Goal: Transaction & Acquisition: Book appointment/travel/reservation

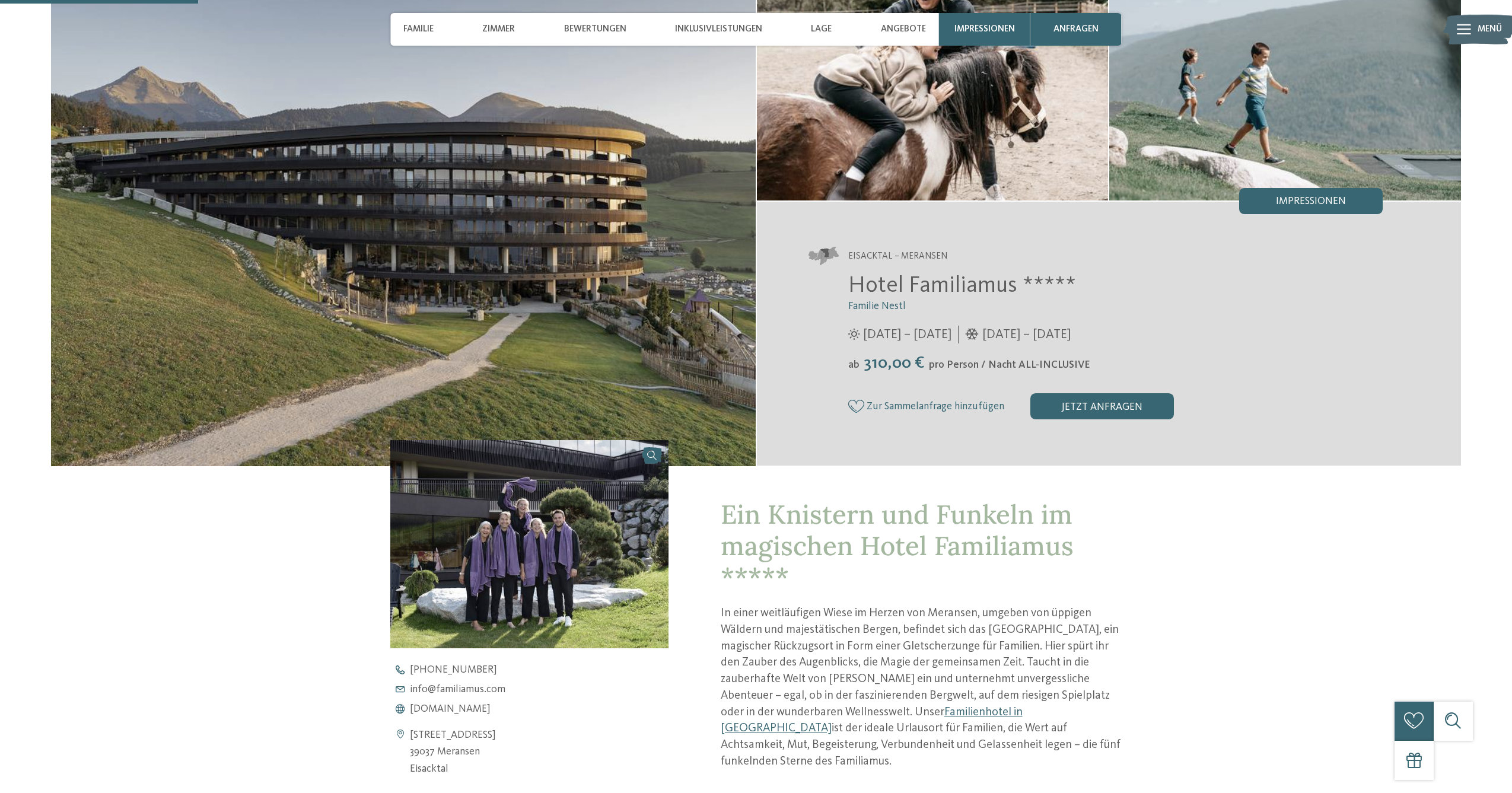
scroll to position [586, 0]
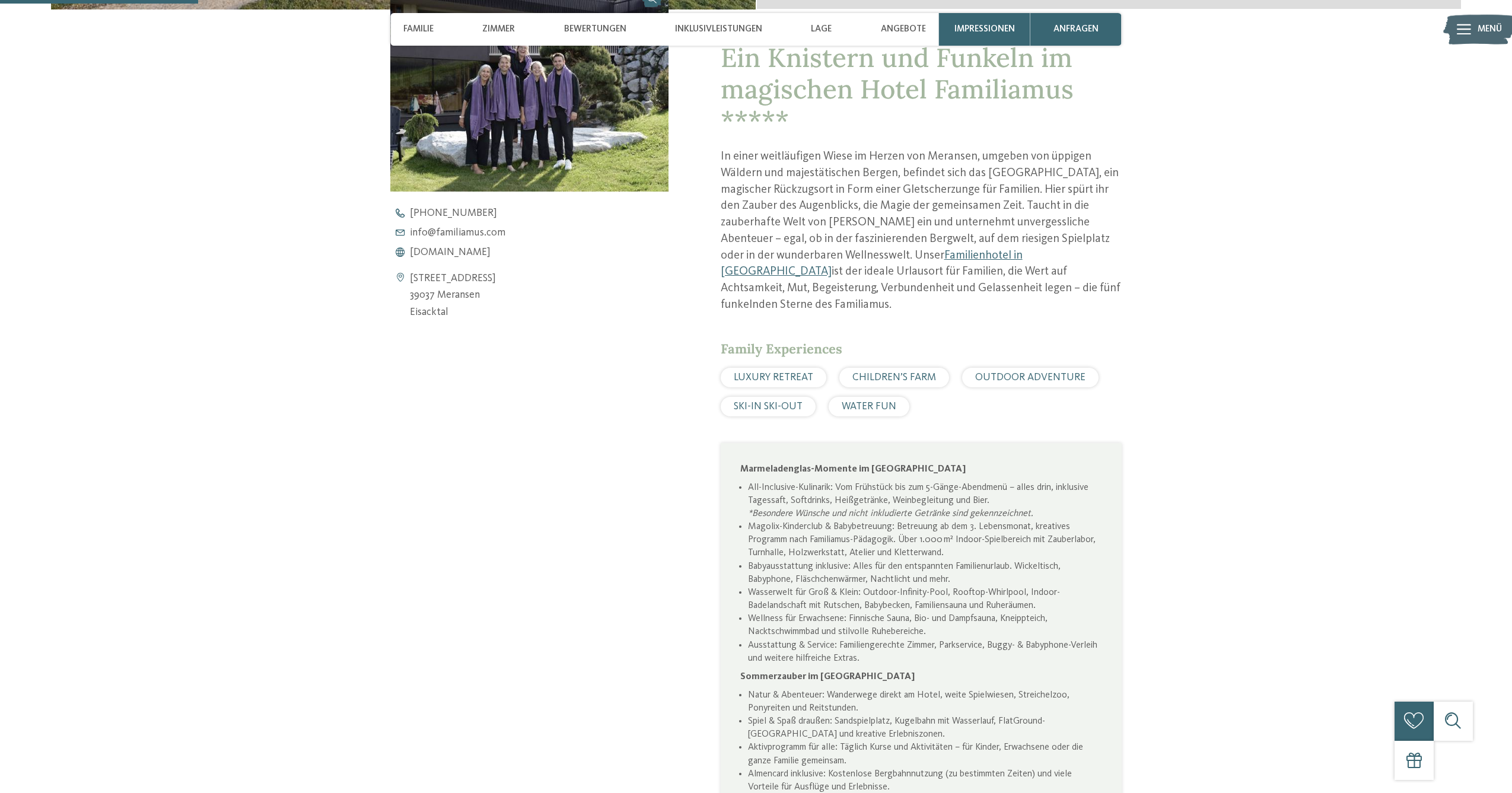
drag, startPoint x: 487, startPoint y: 298, endPoint x: 413, endPoint y: 278, distance: 76.7
click at [413, 278] on div "[STREET_ADDRESS] 39037 Meransen [GEOGRAPHIC_DATA]" at bounding box center [529, 296] width 278 height 51
copy address "[STREET_ADDRESS]"
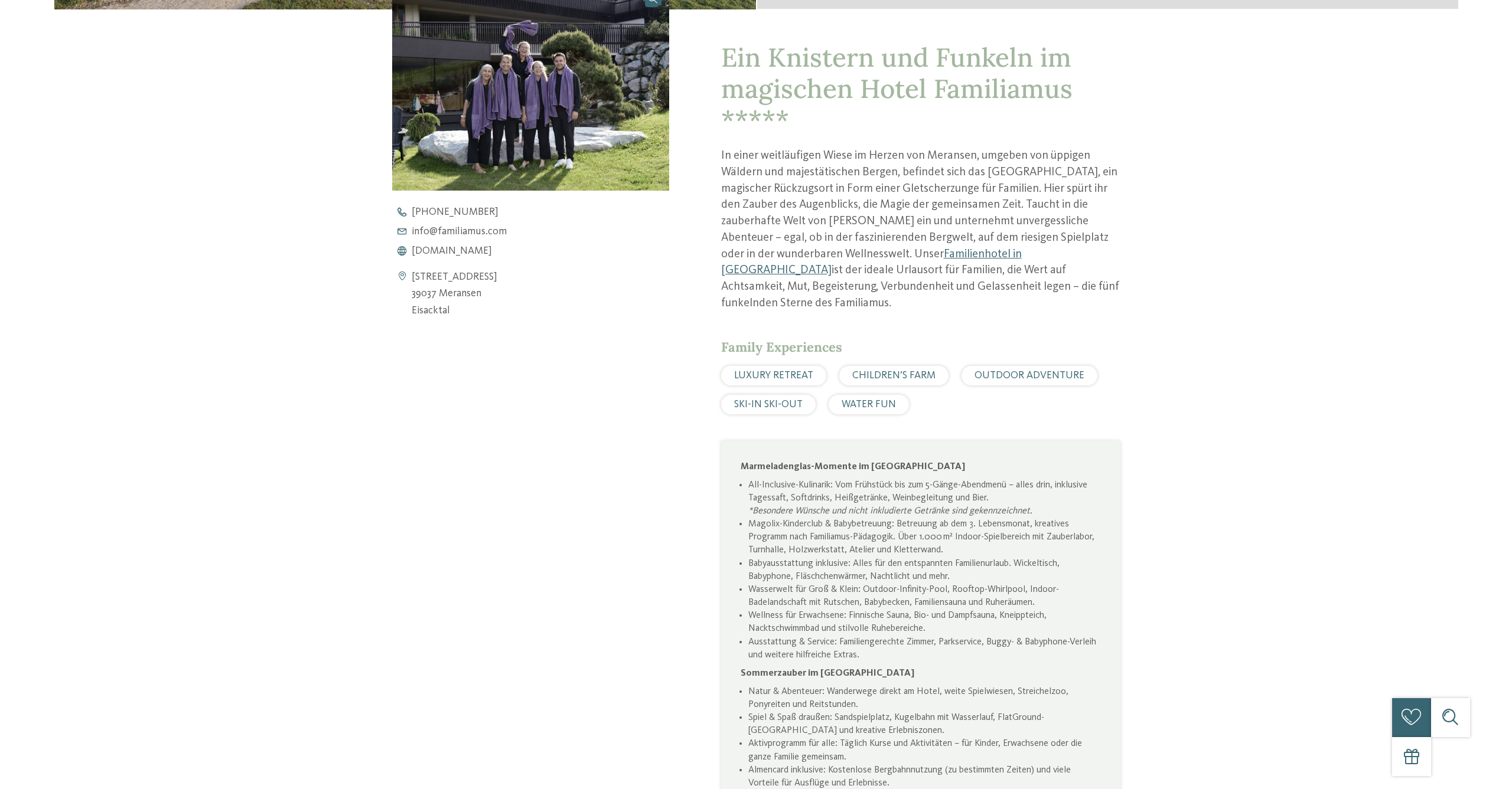
scroll to position [0, 0]
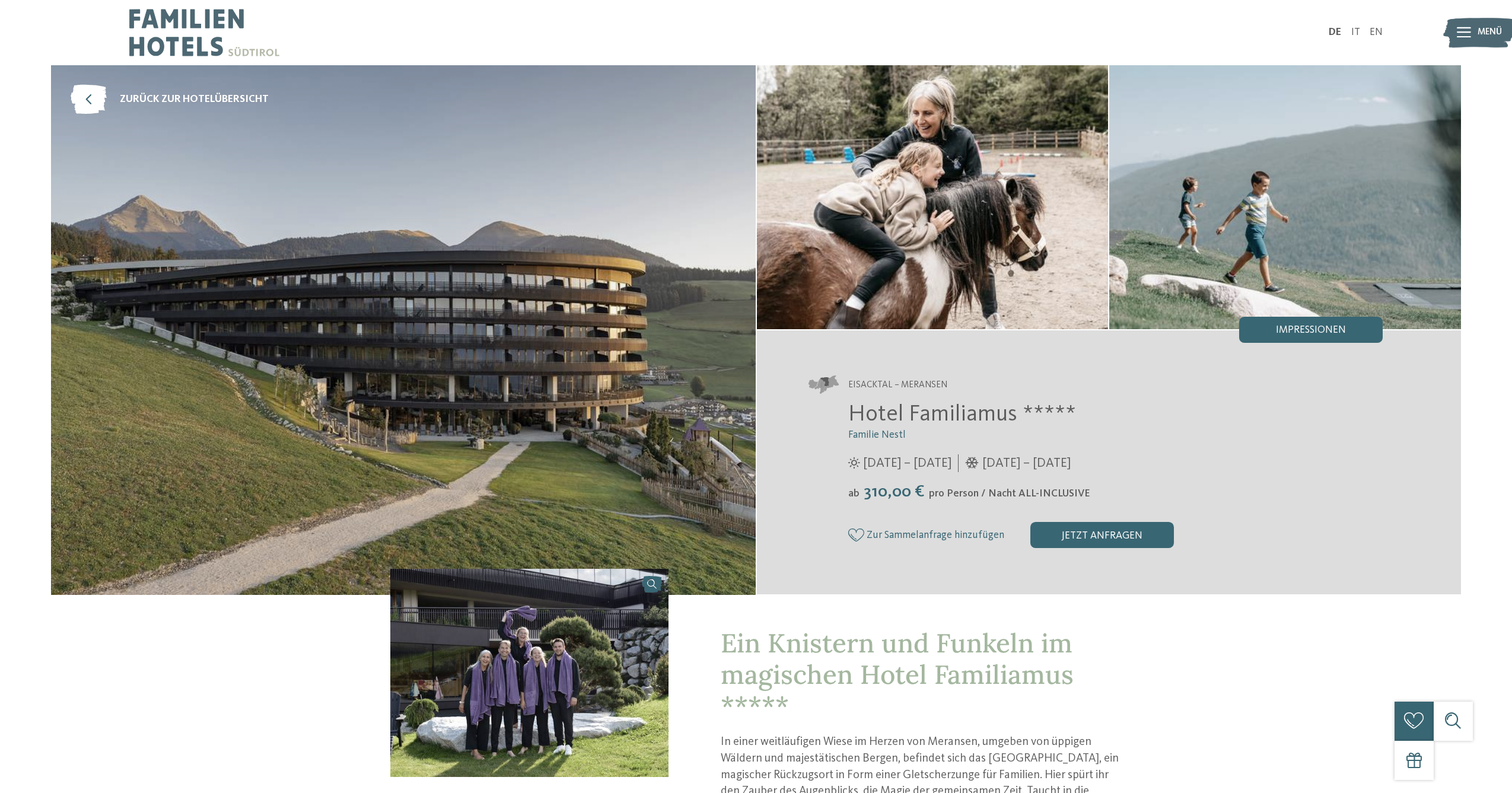
click at [1463, 32] on icon at bounding box center [1464, 32] width 14 height 11
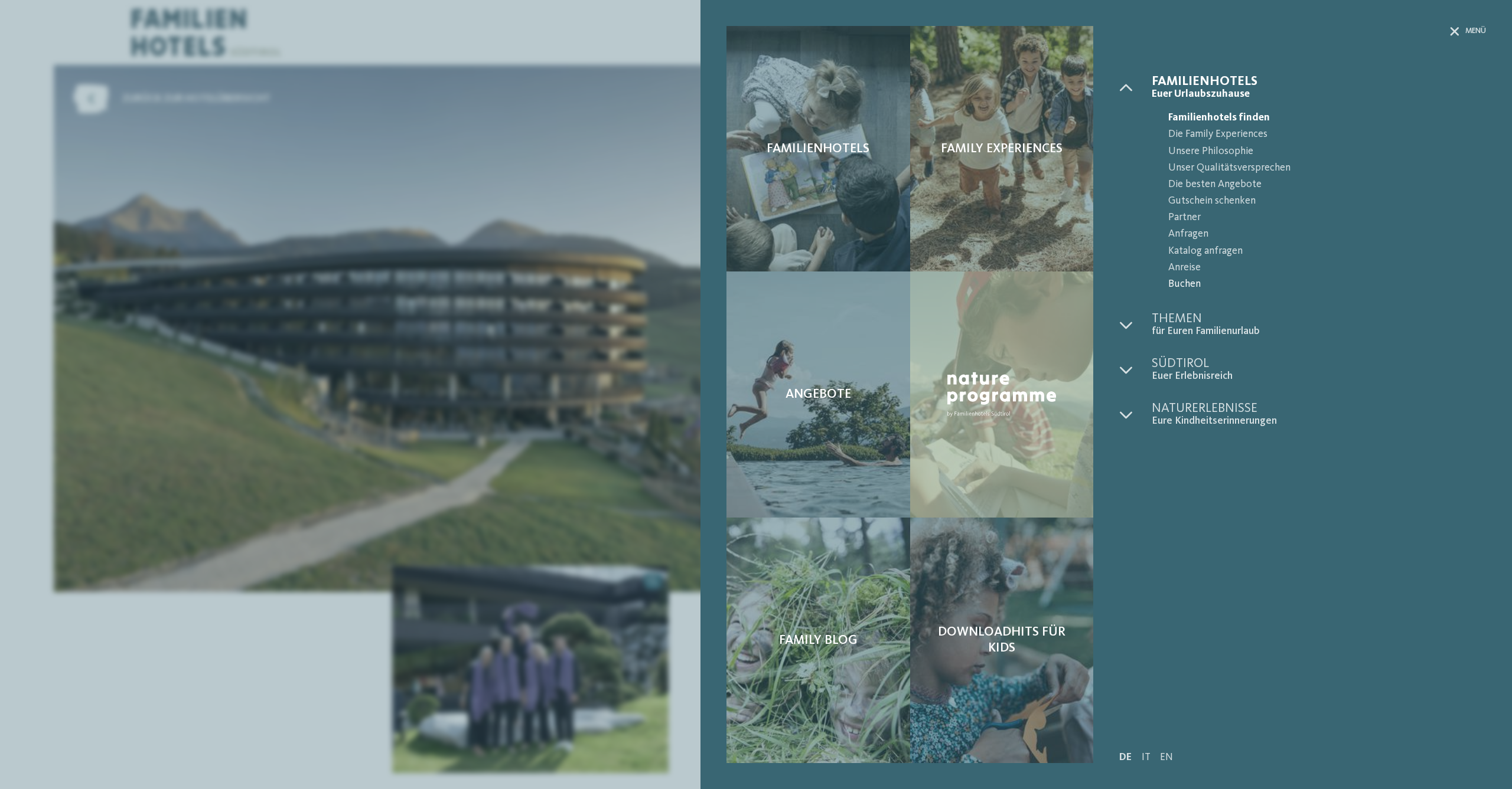
click at [1198, 278] on span "Buchen" at bounding box center [1327, 285] width 318 height 17
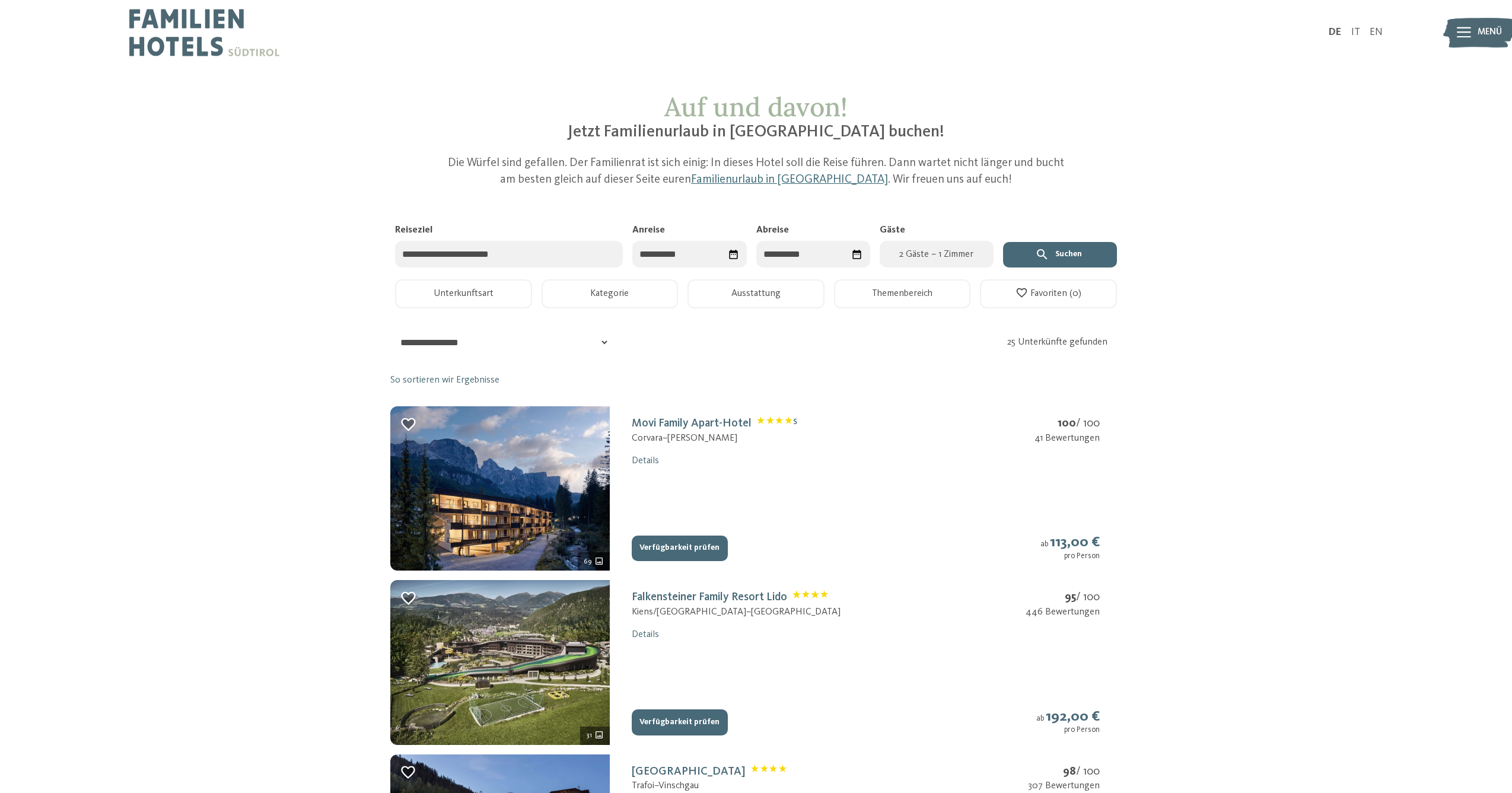
click at [508, 252] on input "Reiseziel" at bounding box center [509, 254] width 228 height 27
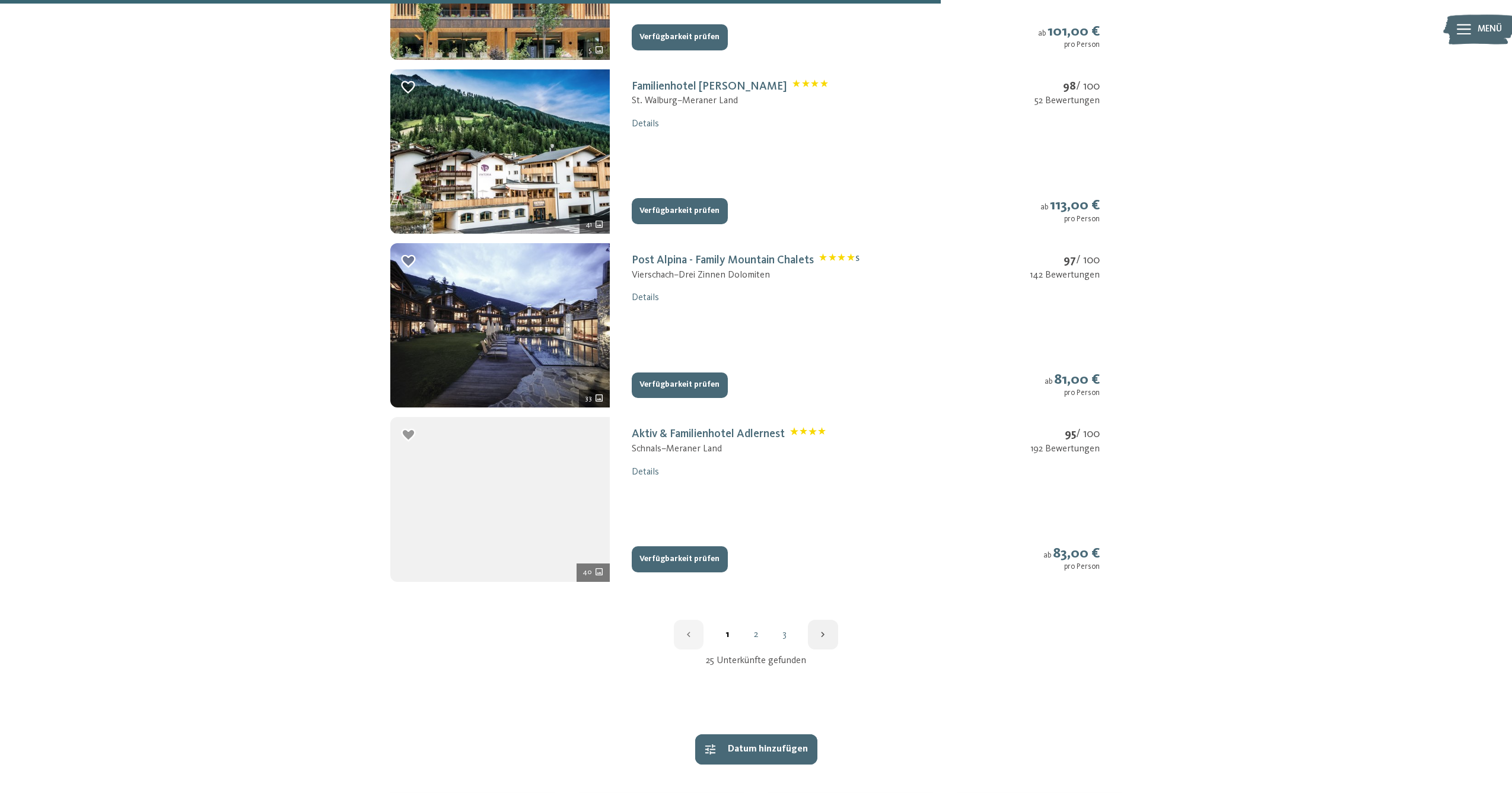
scroll to position [1691, 0]
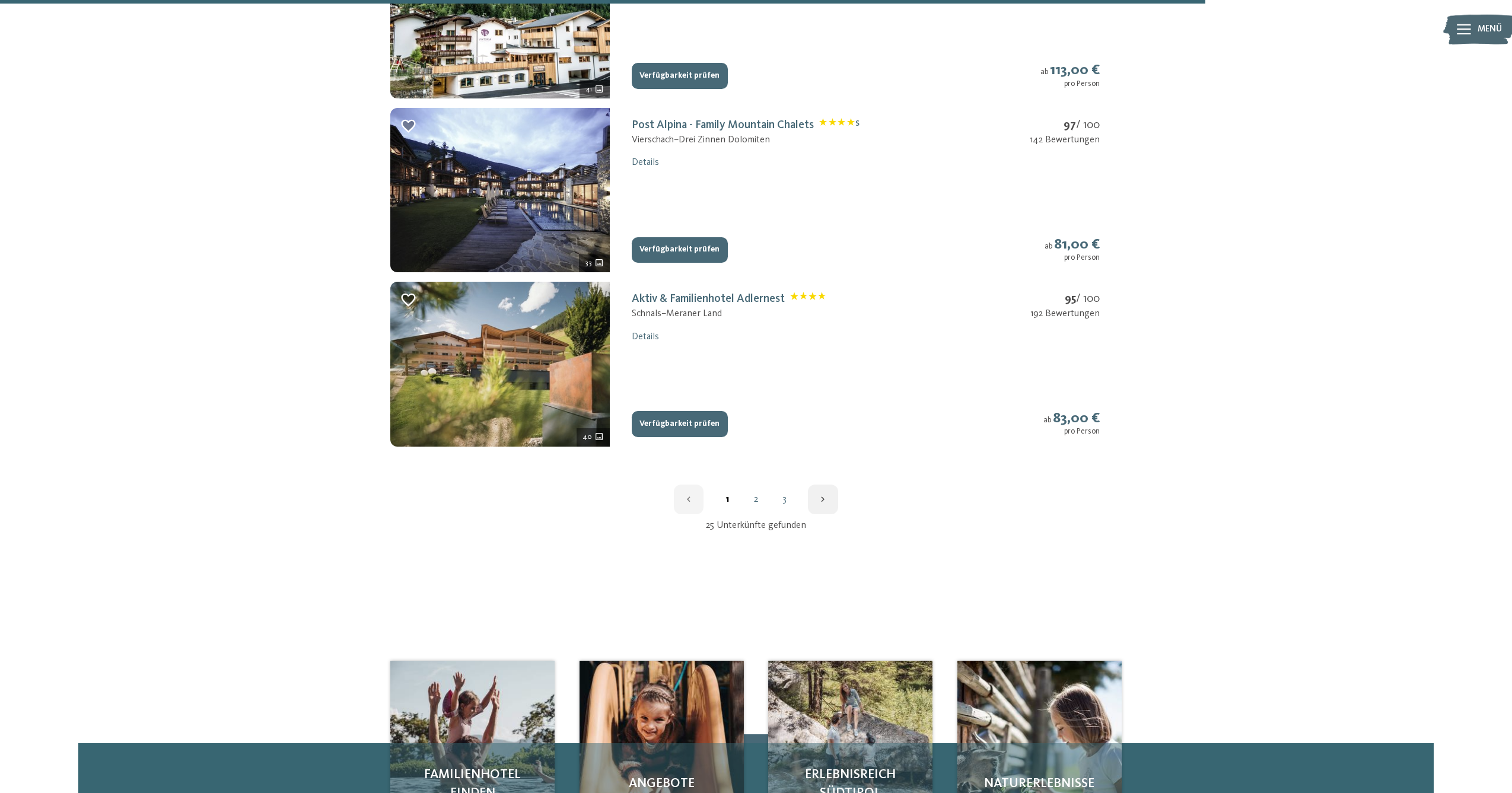
click at [683, 416] on button "Verfügbarkeit prüfen" at bounding box center [680, 424] width 96 height 26
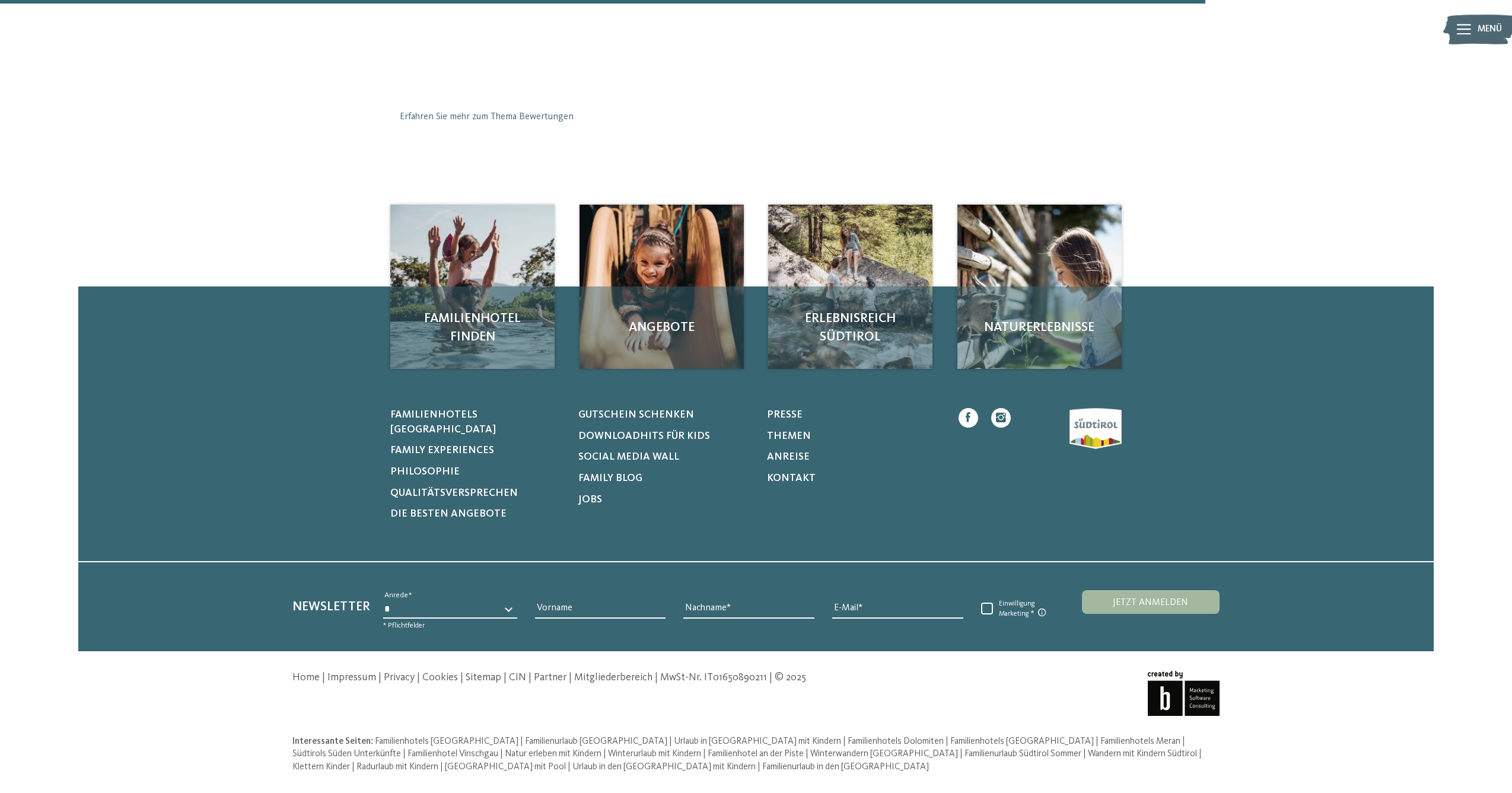
scroll to position [214, 0]
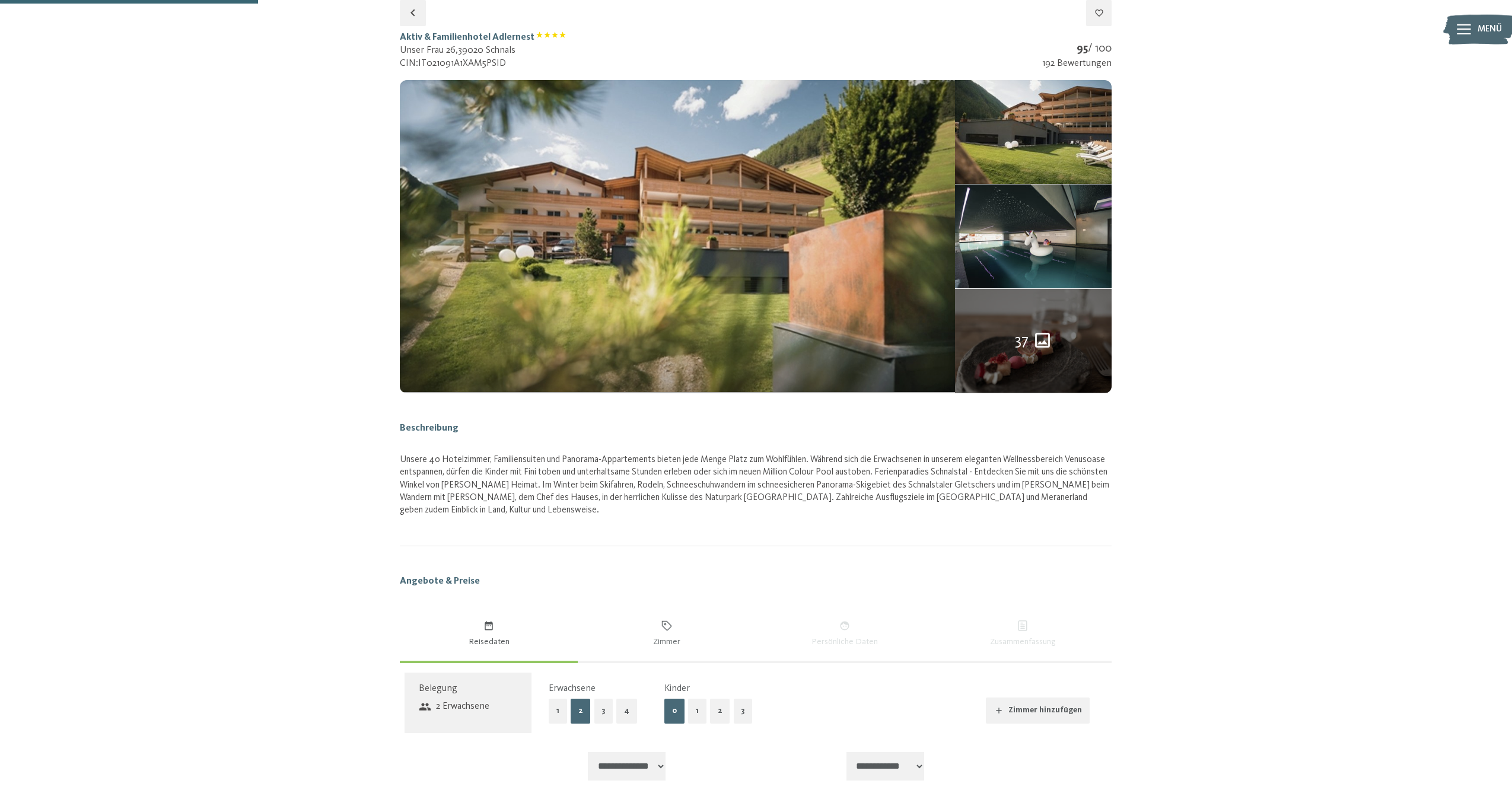
click at [553, 705] on button "1" at bounding box center [558, 711] width 18 height 25
click at [695, 716] on button "1" at bounding box center [697, 711] width 18 height 25
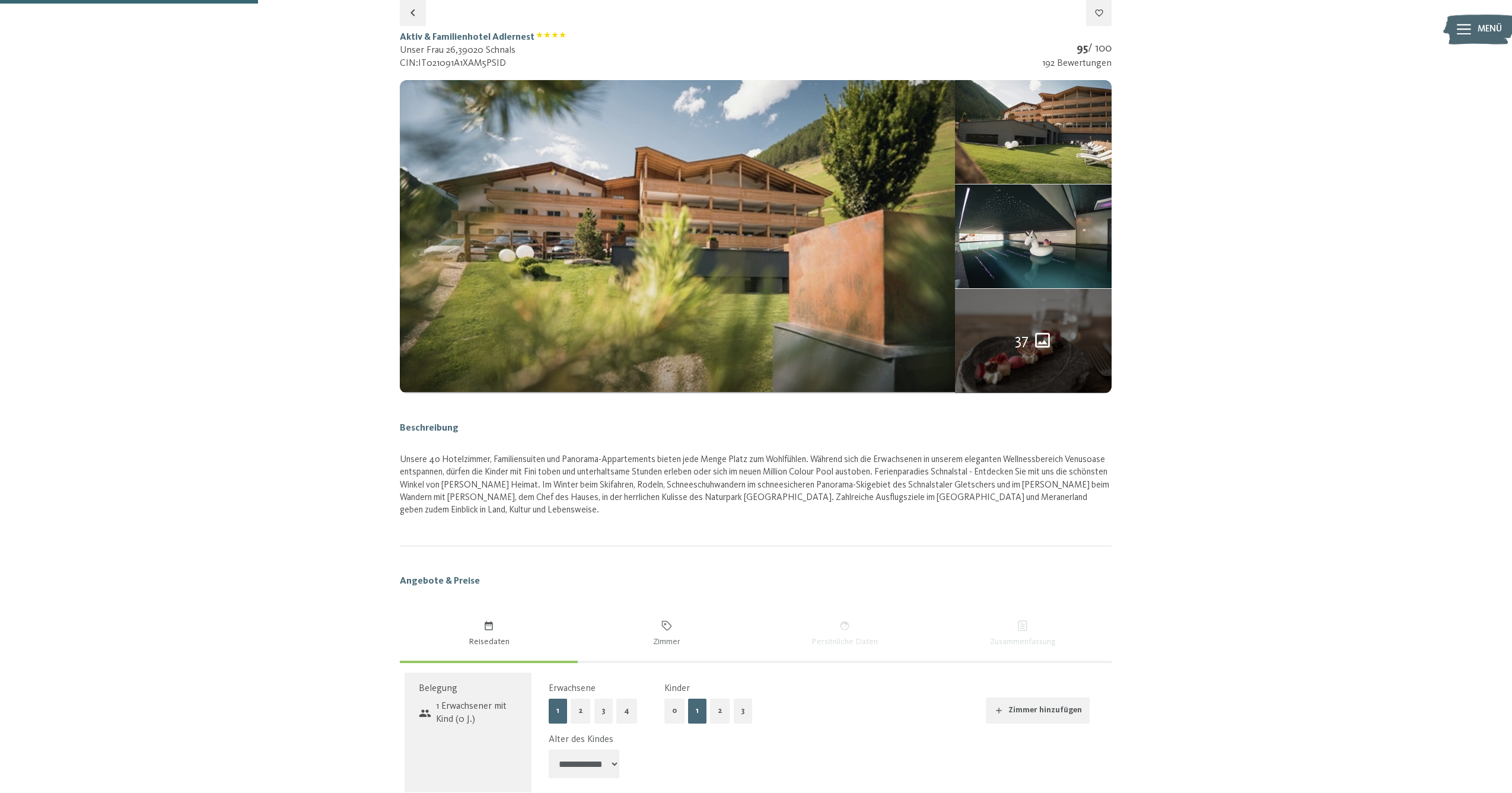
scroll to position [299, 0]
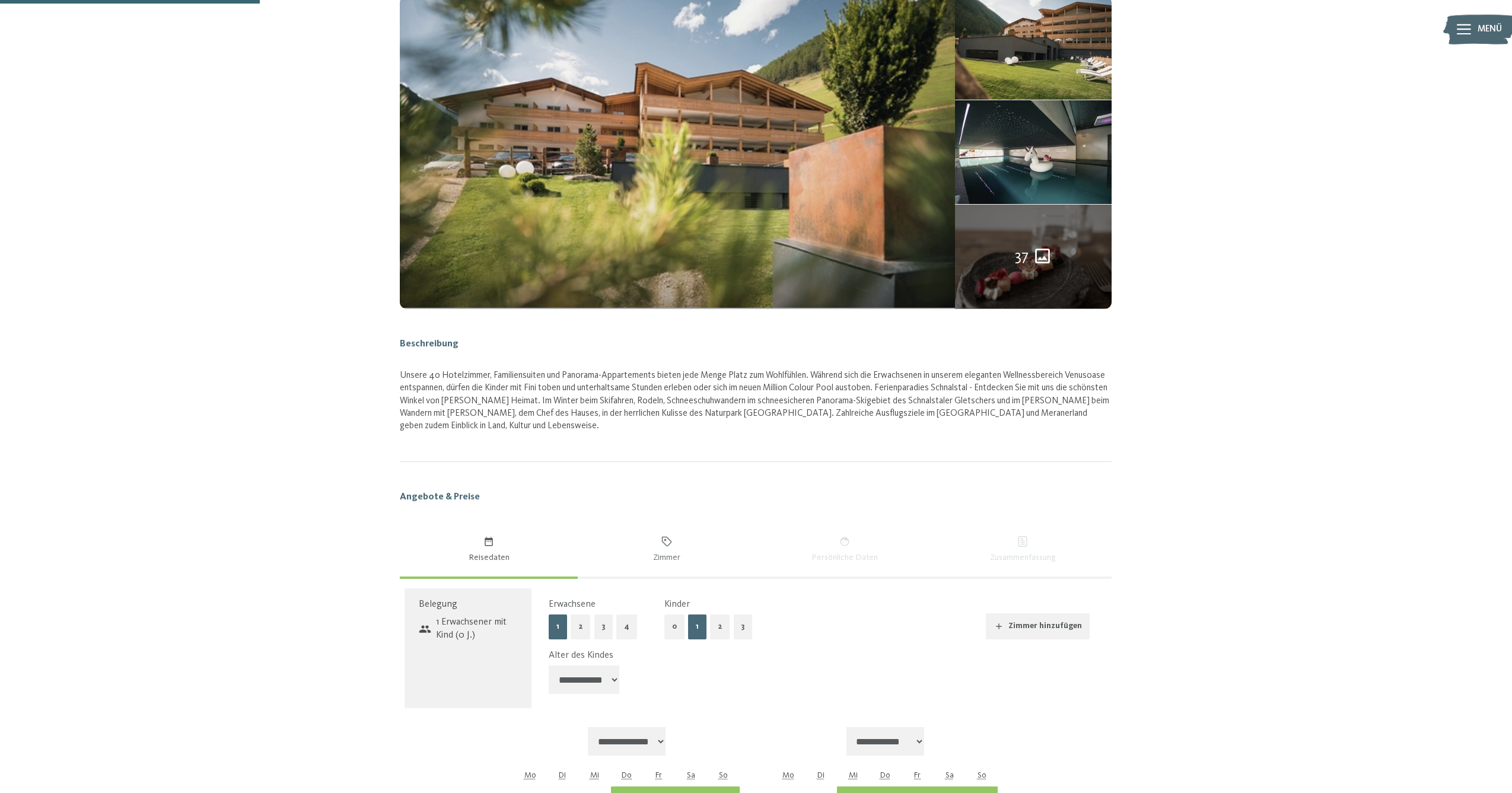
select select "*"
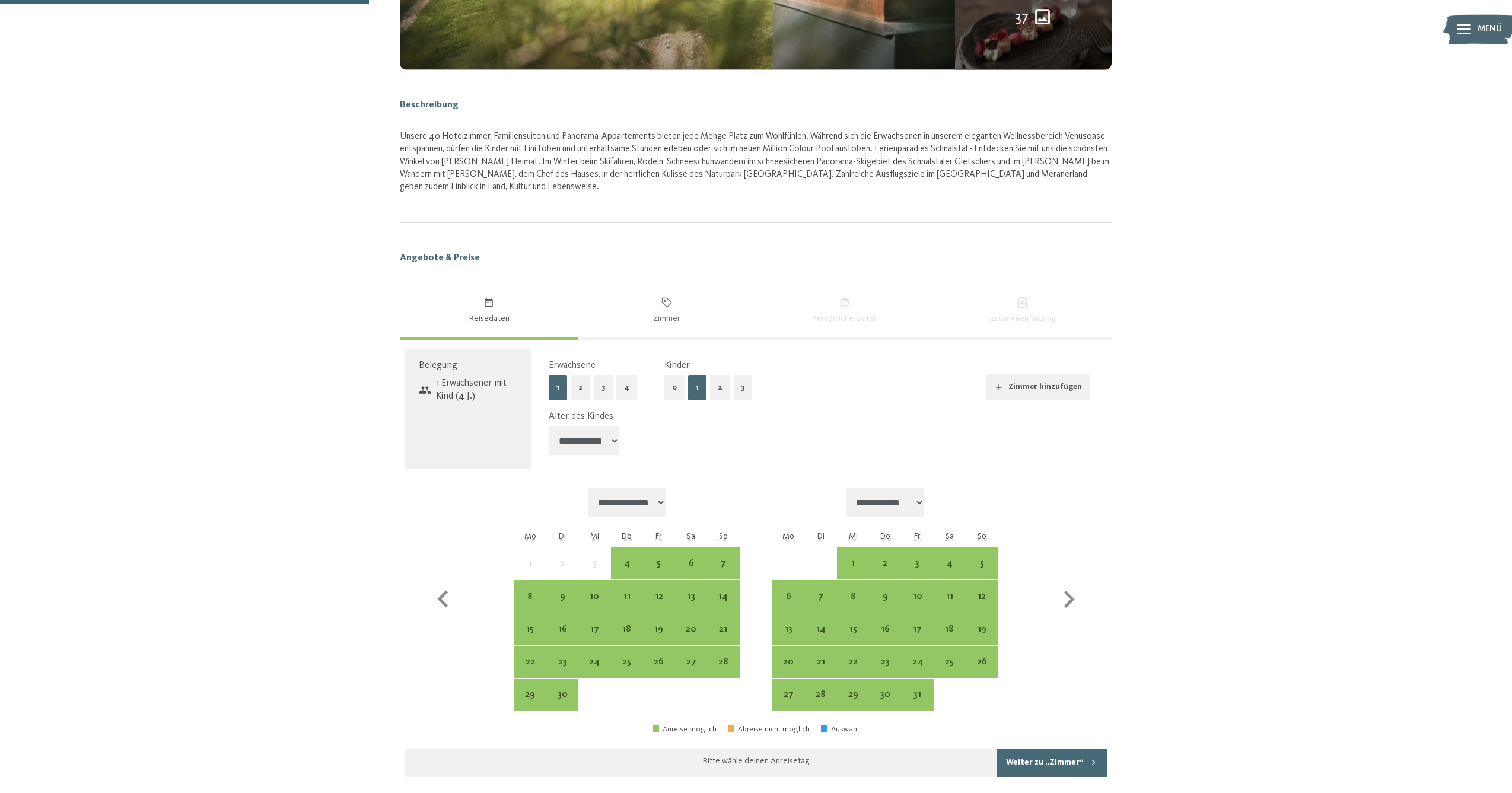
scroll to position [664, 0]
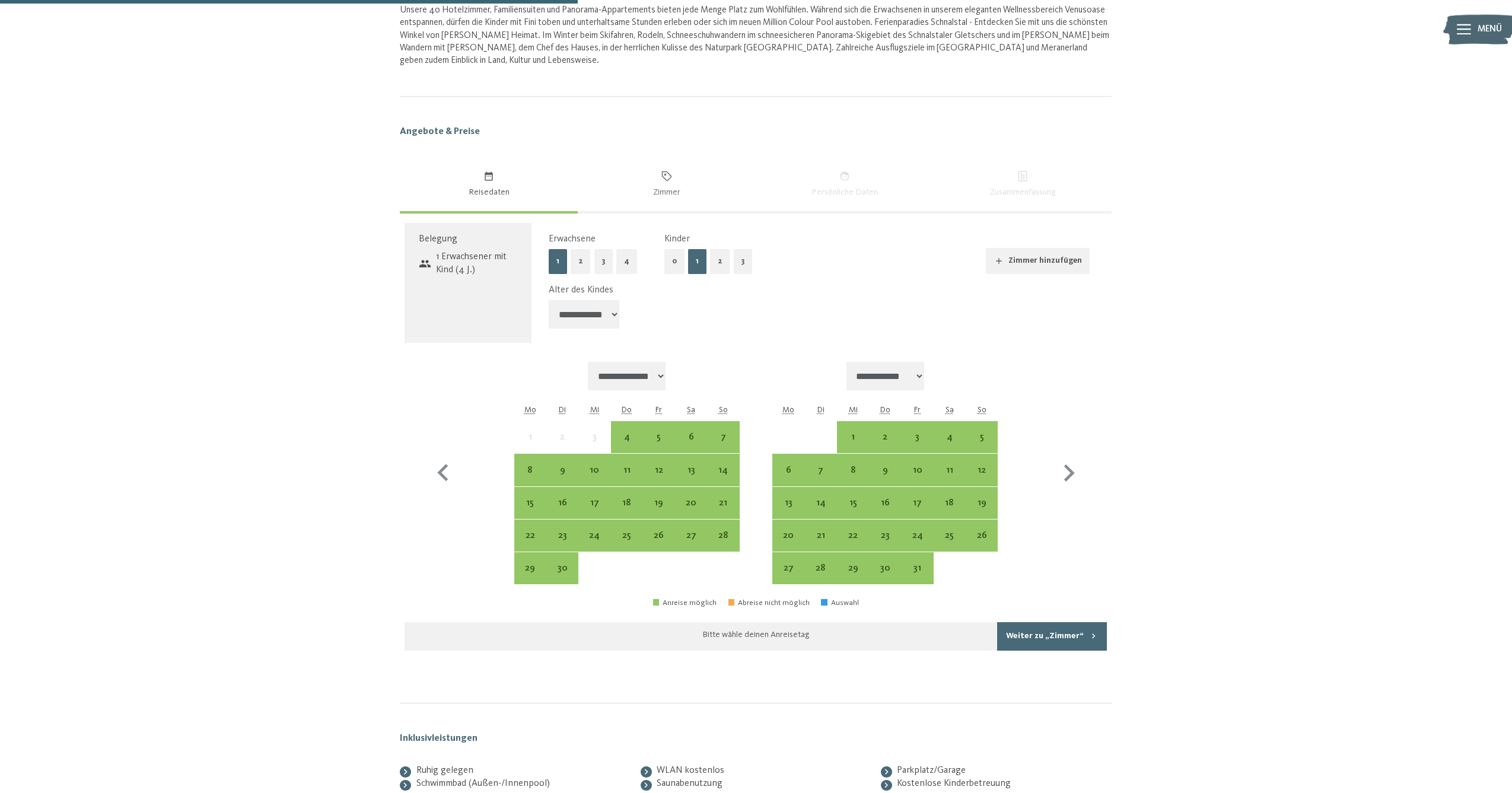
click at [701, 421] on div "6" at bounding box center [691, 437] width 32 height 32
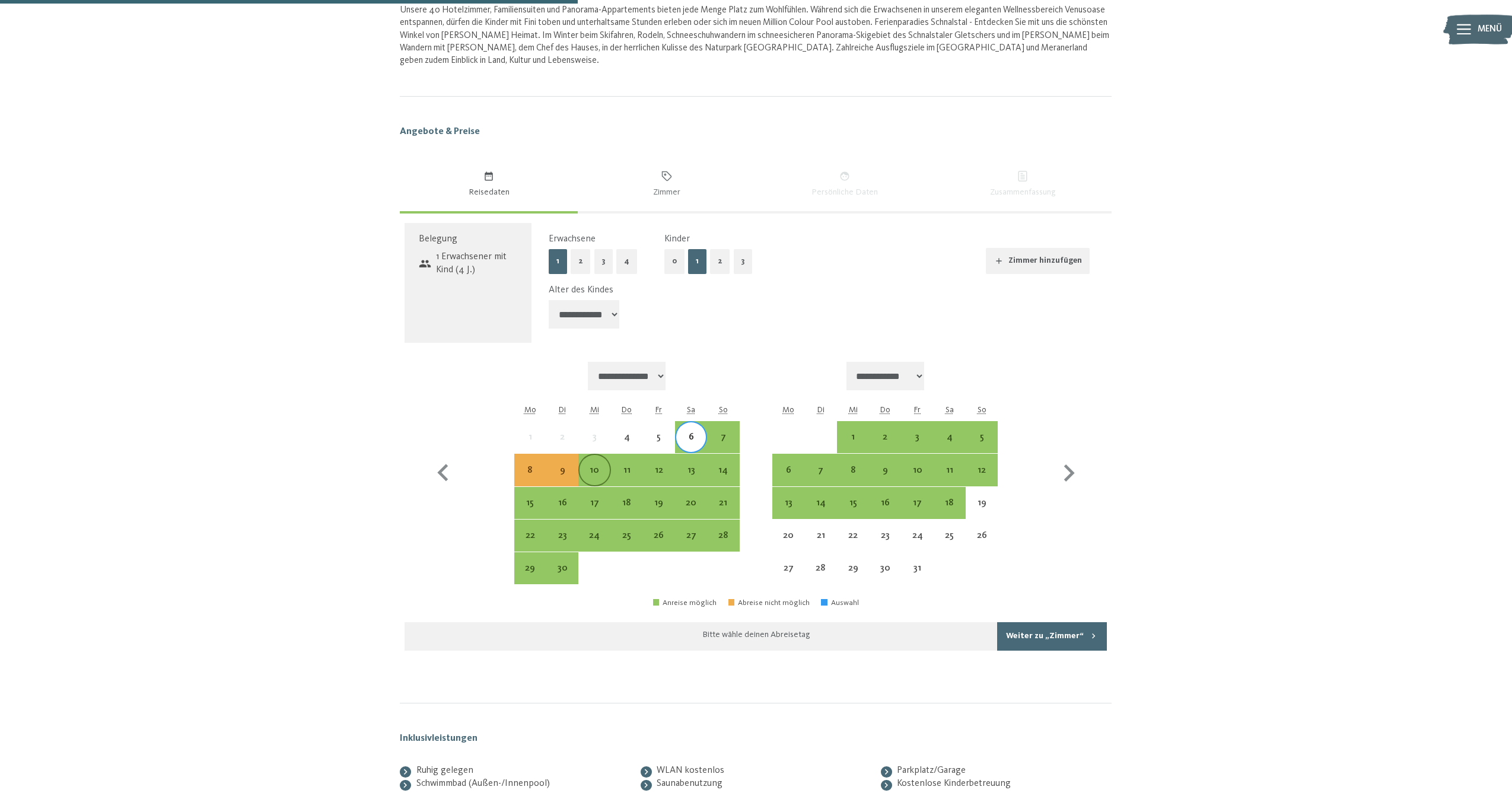
click at [597, 466] on div "10" at bounding box center [595, 481] width 30 height 30
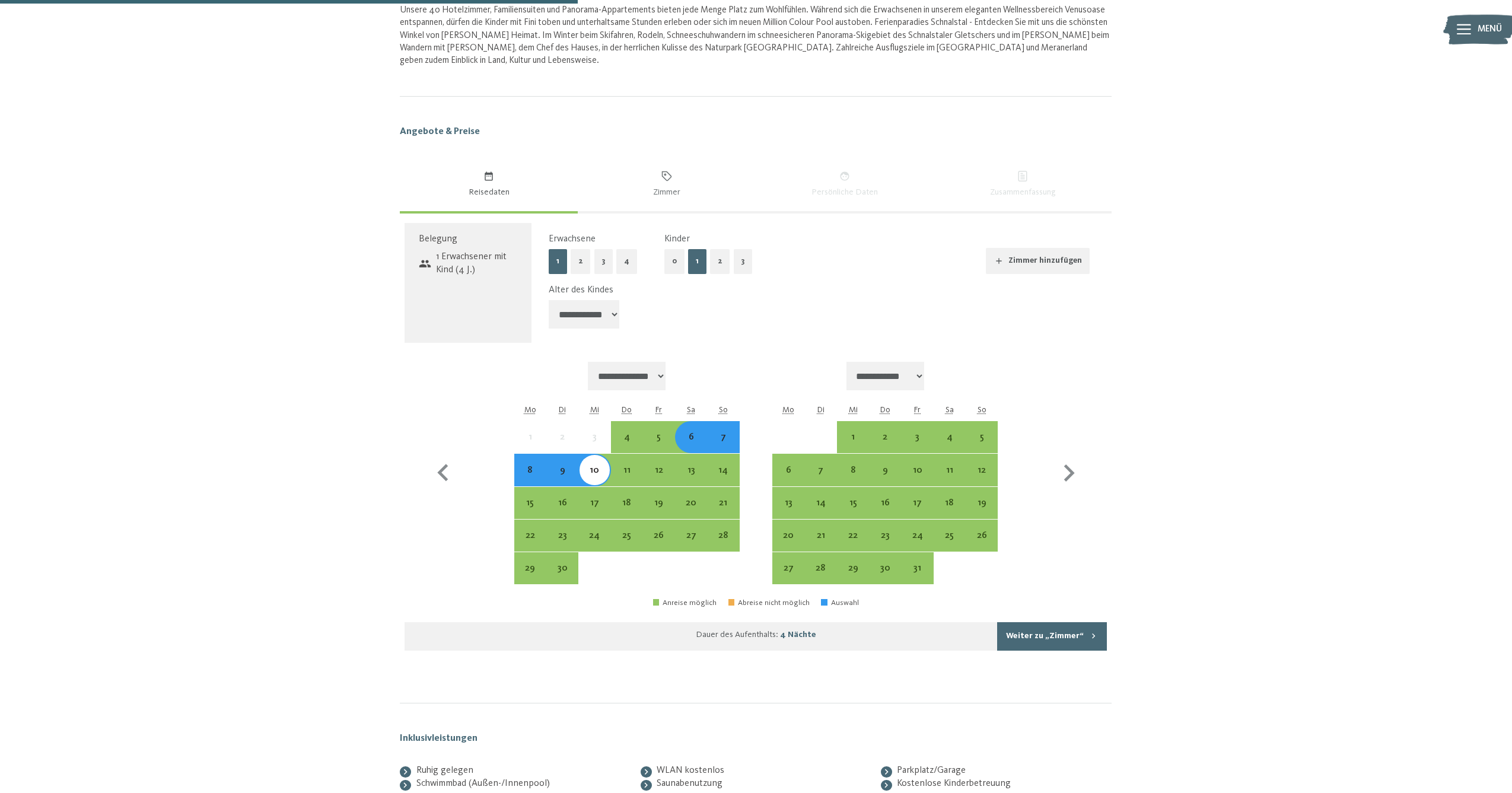
click at [1091, 622] on button "Weiter zu „Zimmer“" at bounding box center [1052, 636] width 110 height 29
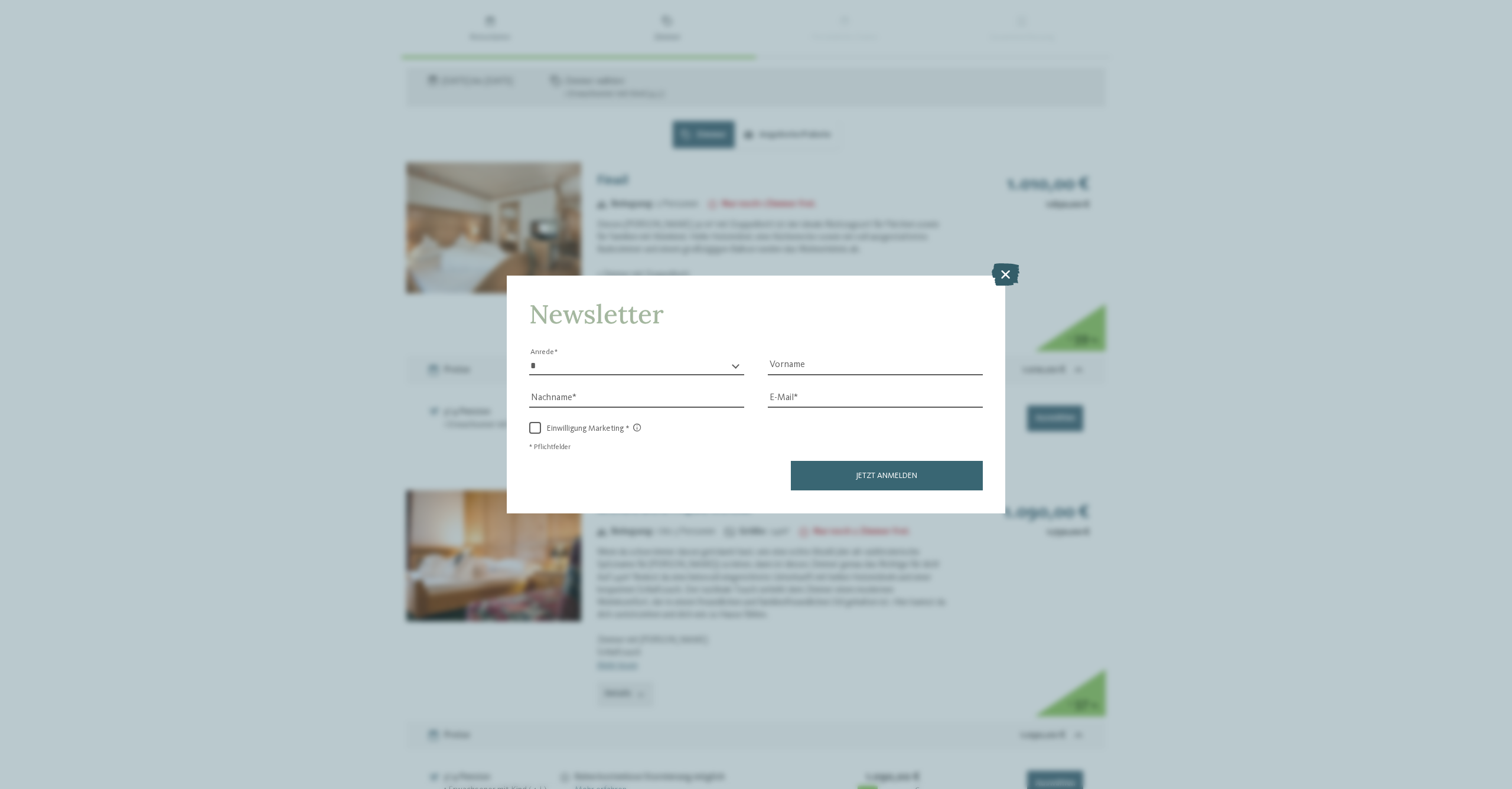
click at [1017, 263] on icon at bounding box center [1005, 274] width 28 height 22
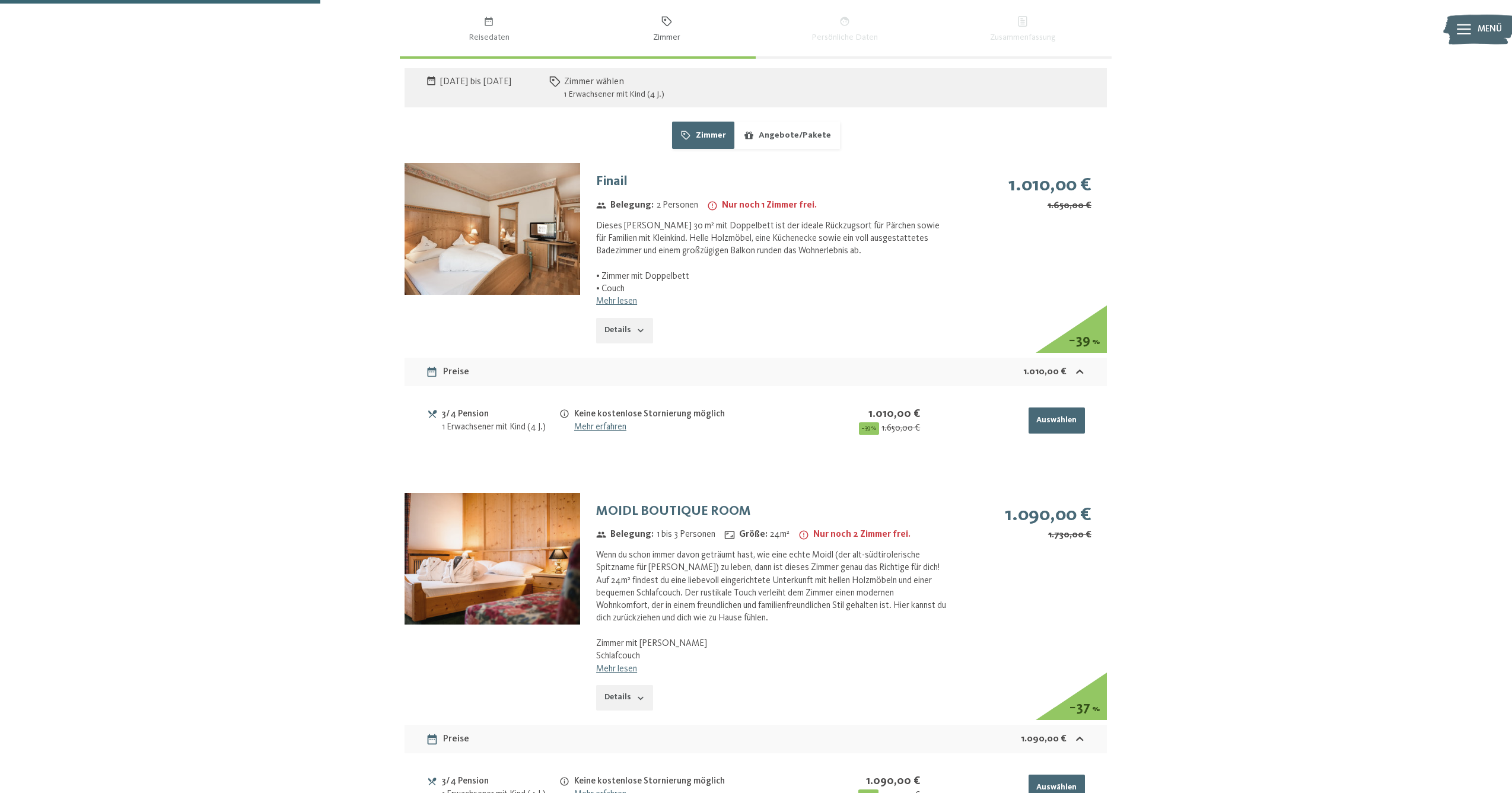
click at [617, 327] on button "Details" at bounding box center [624, 330] width 57 height 26
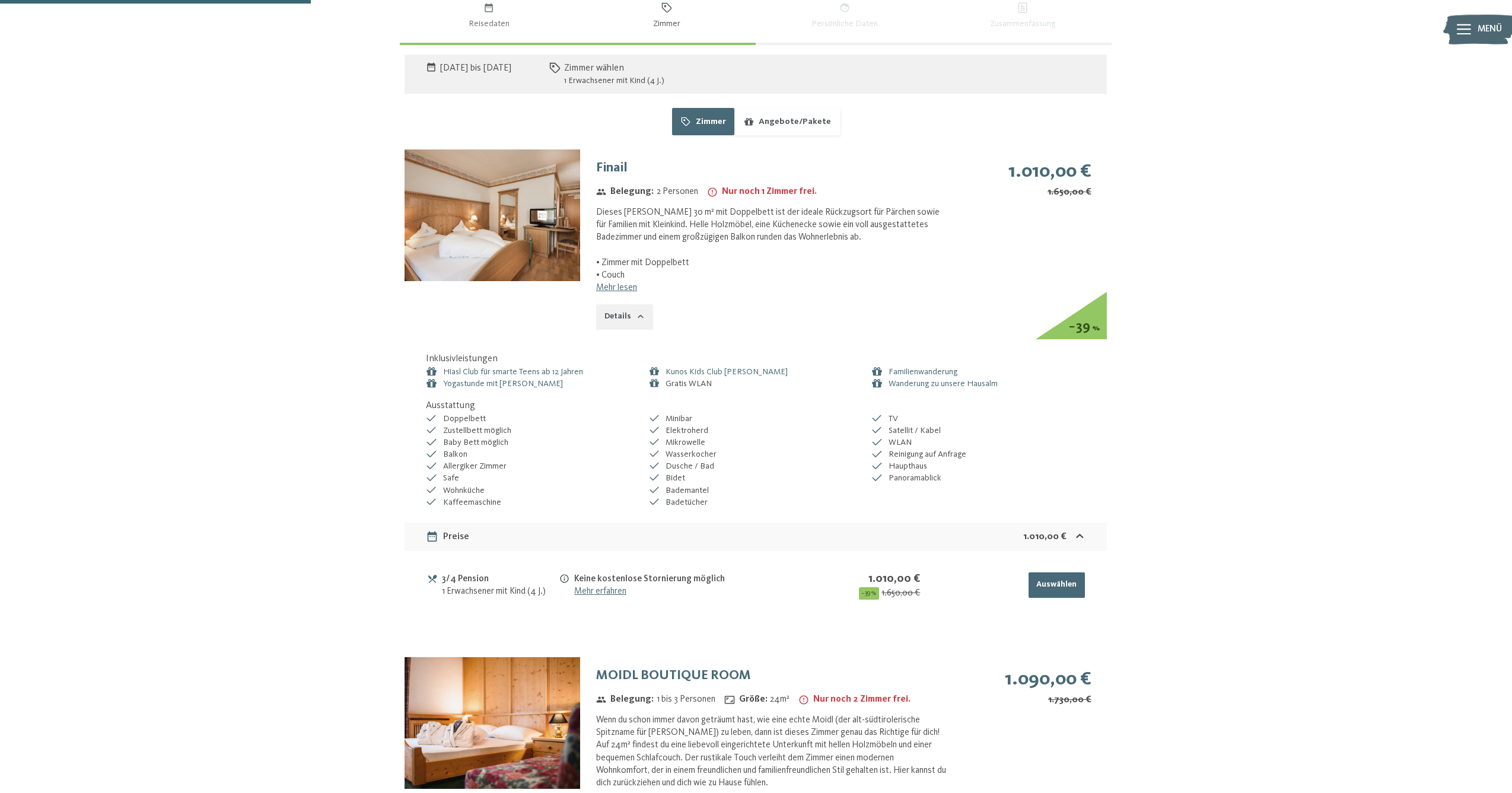
scroll to position [614, 0]
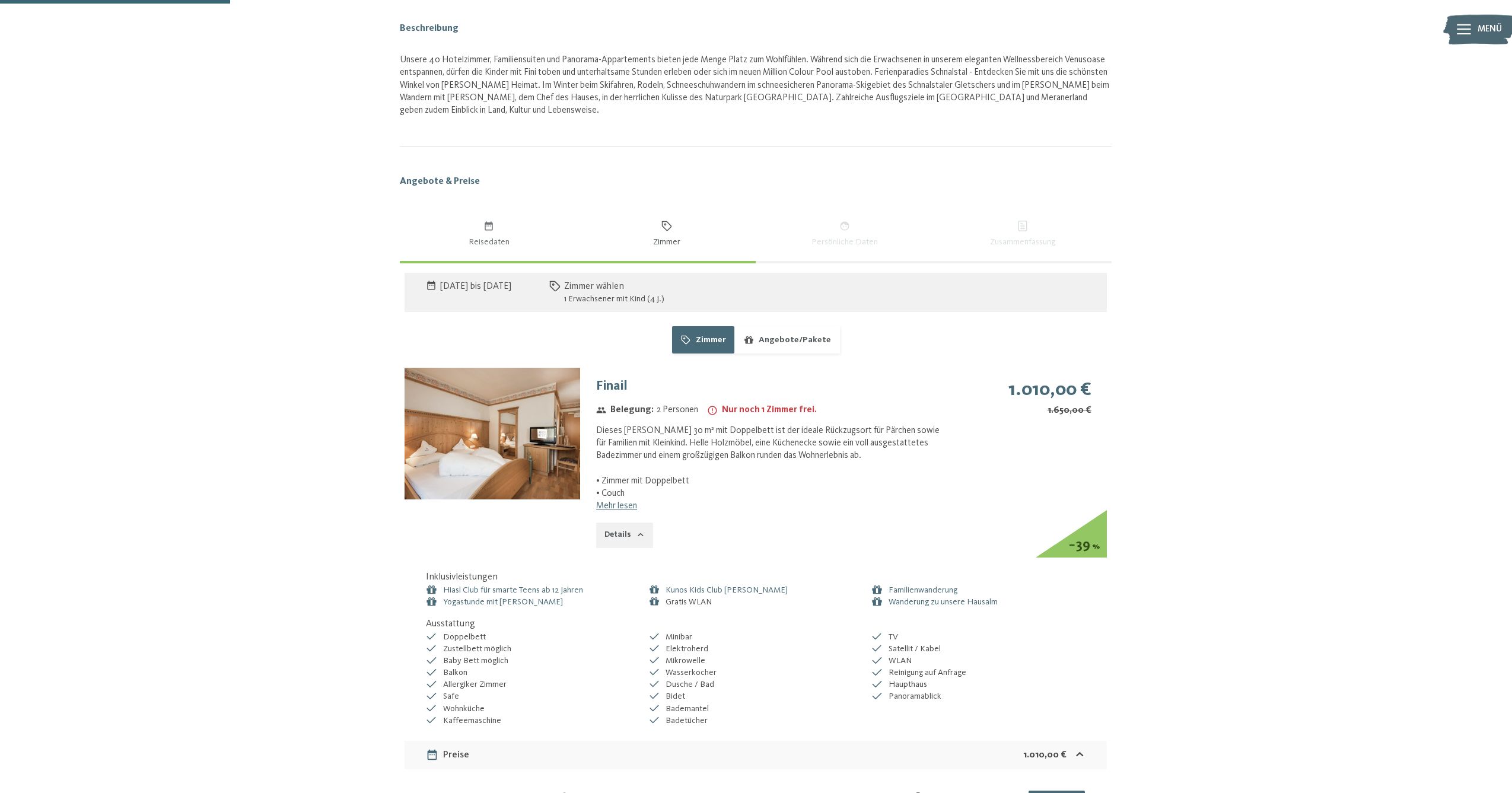
click at [548, 454] on img at bounding box center [493, 433] width 176 height 131
click at [0, 0] on img at bounding box center [0, 0] width 0 height 0
click at [541, 437] on img at bounding box center [493, 433] width 176 height 131
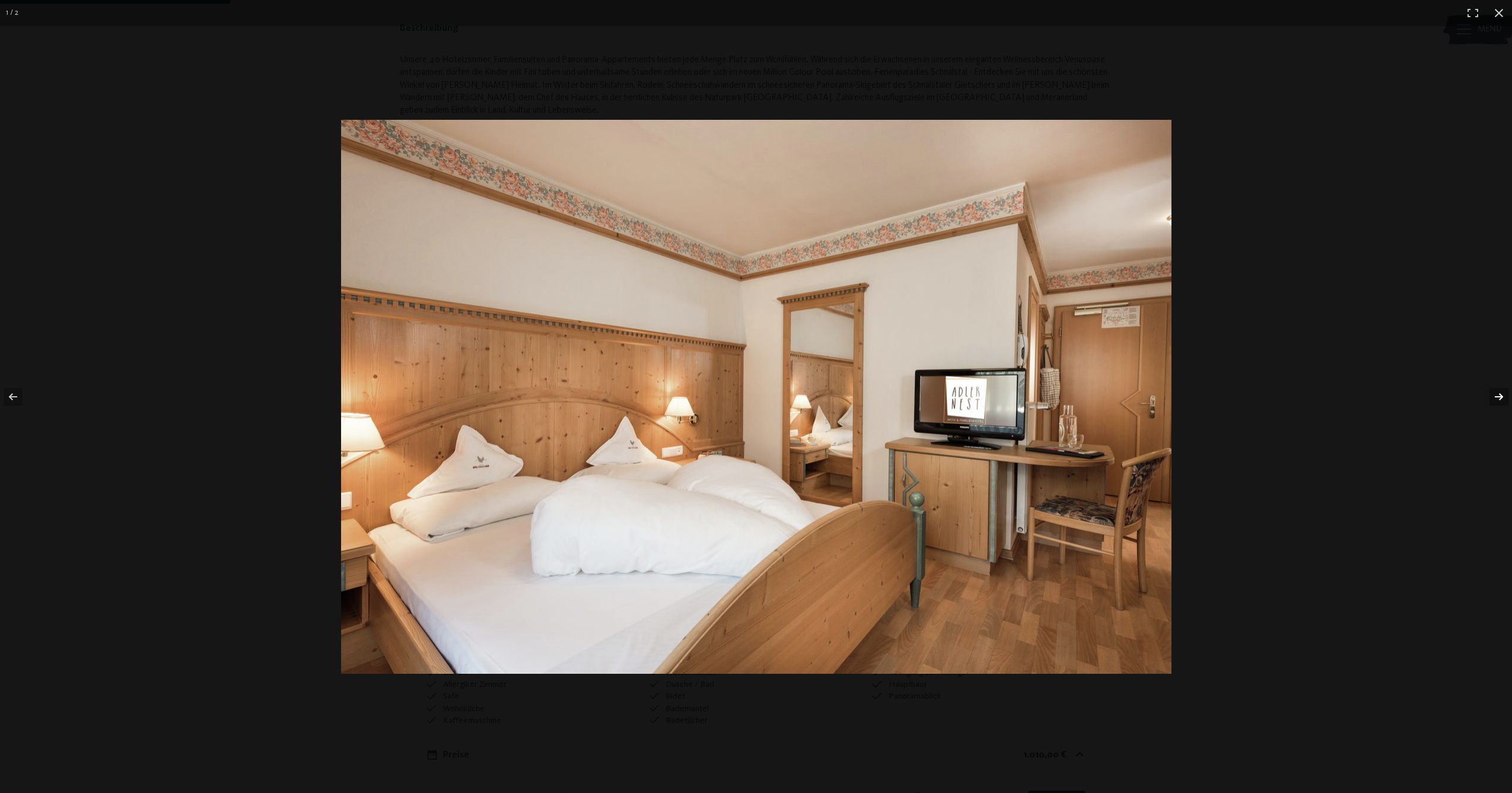
click at [1498, 396] on button "button" at bounding box center [1491, 396] width 41 height 59
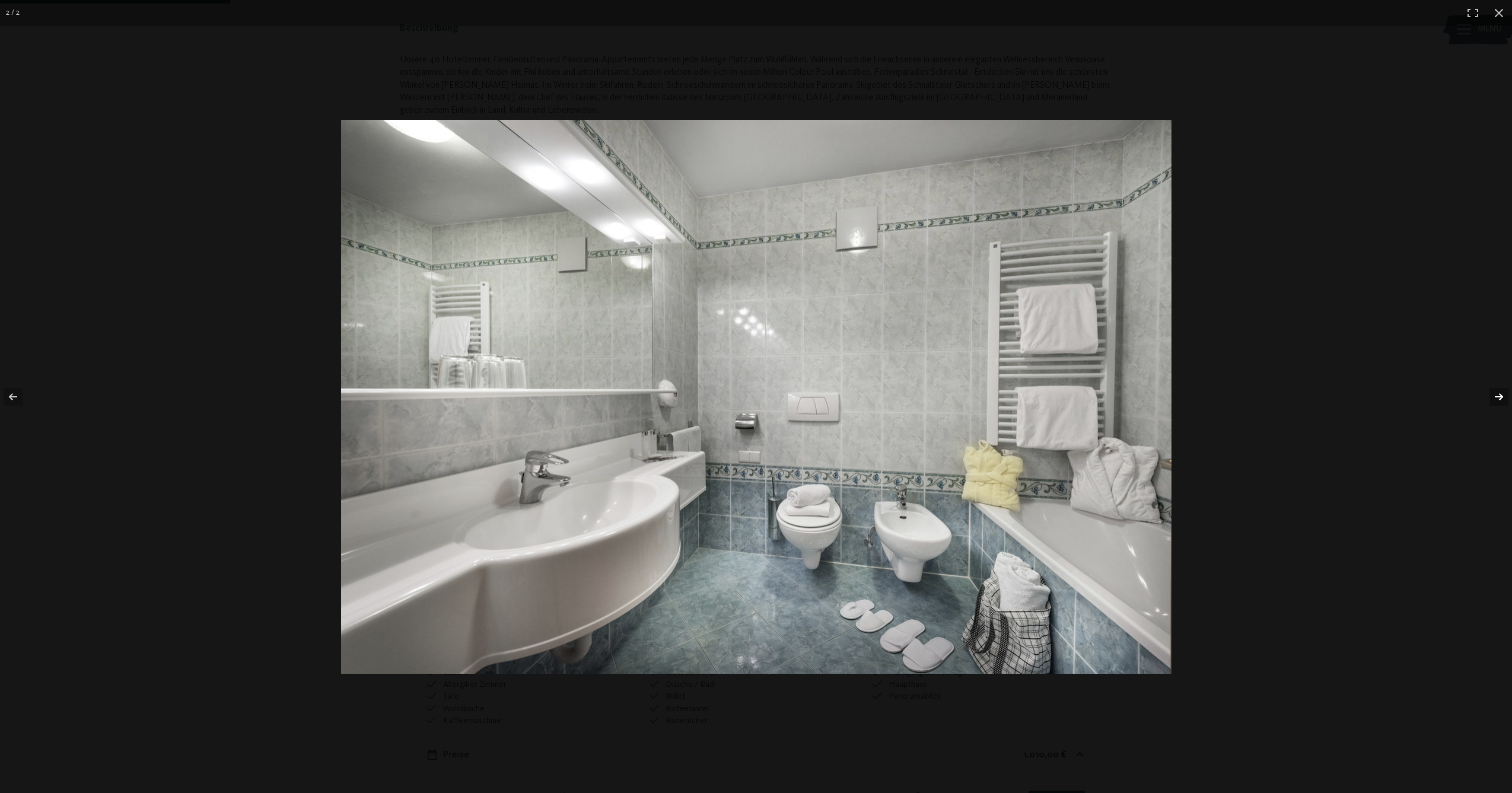
click at [1498, 396] on button "button" at bounding box center [1491, 396] width 41 height 59
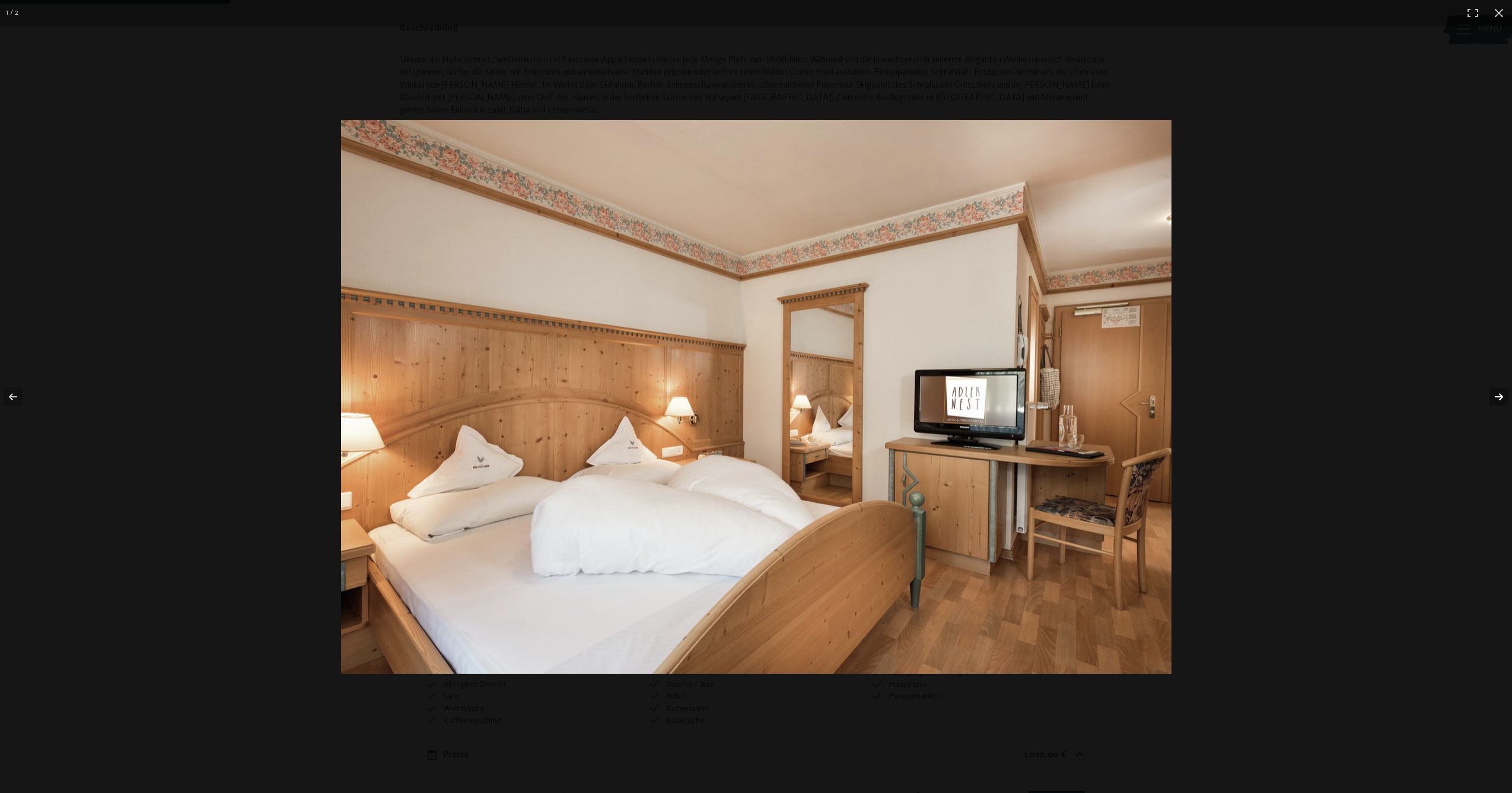
click at [1498, 396] on button "button" at bounding box center [1491, 396] width 41 height 59
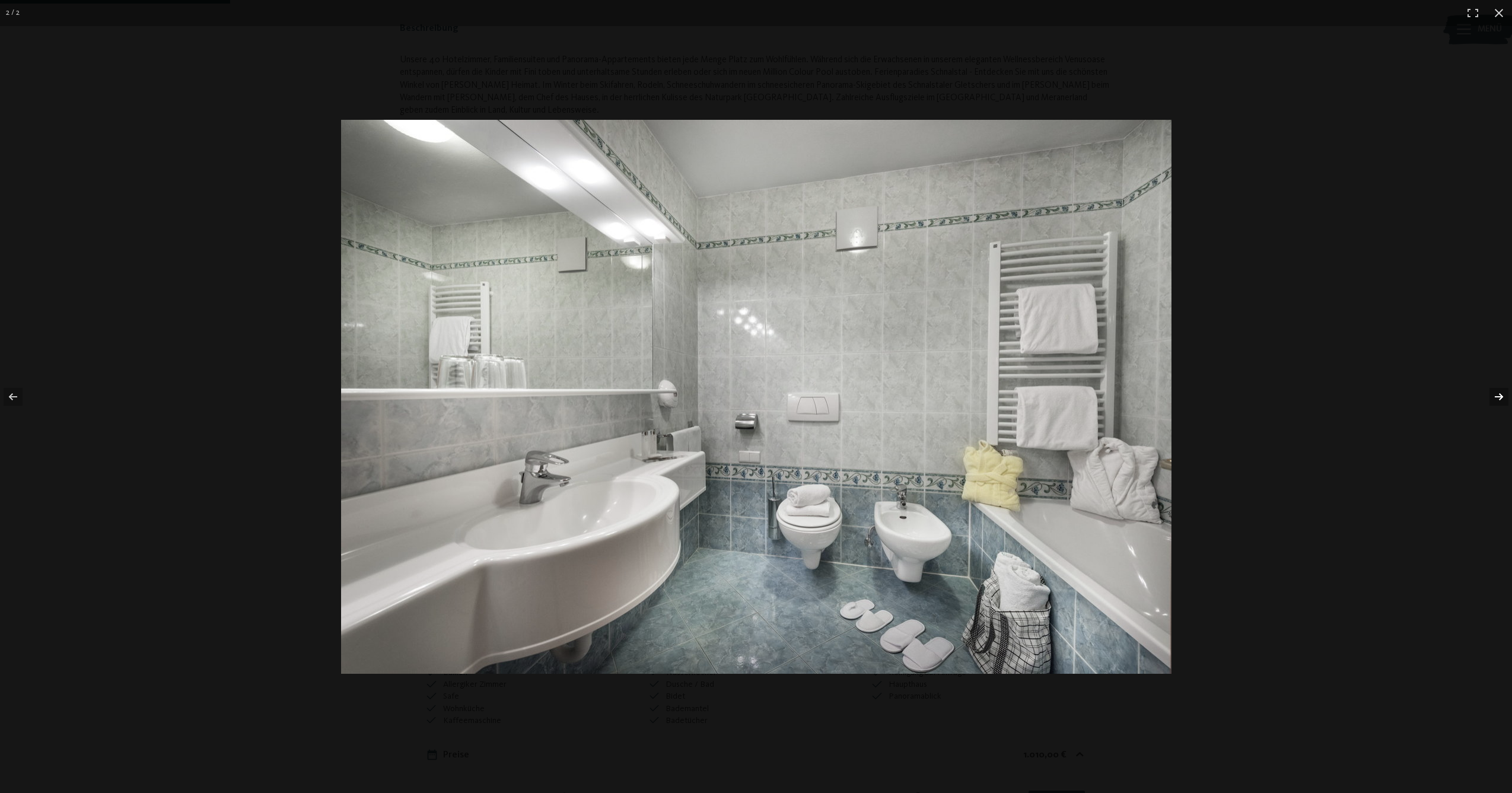
click at [1498, 396] on button "button" at bounding box center [1491, 396] width 41 height 59
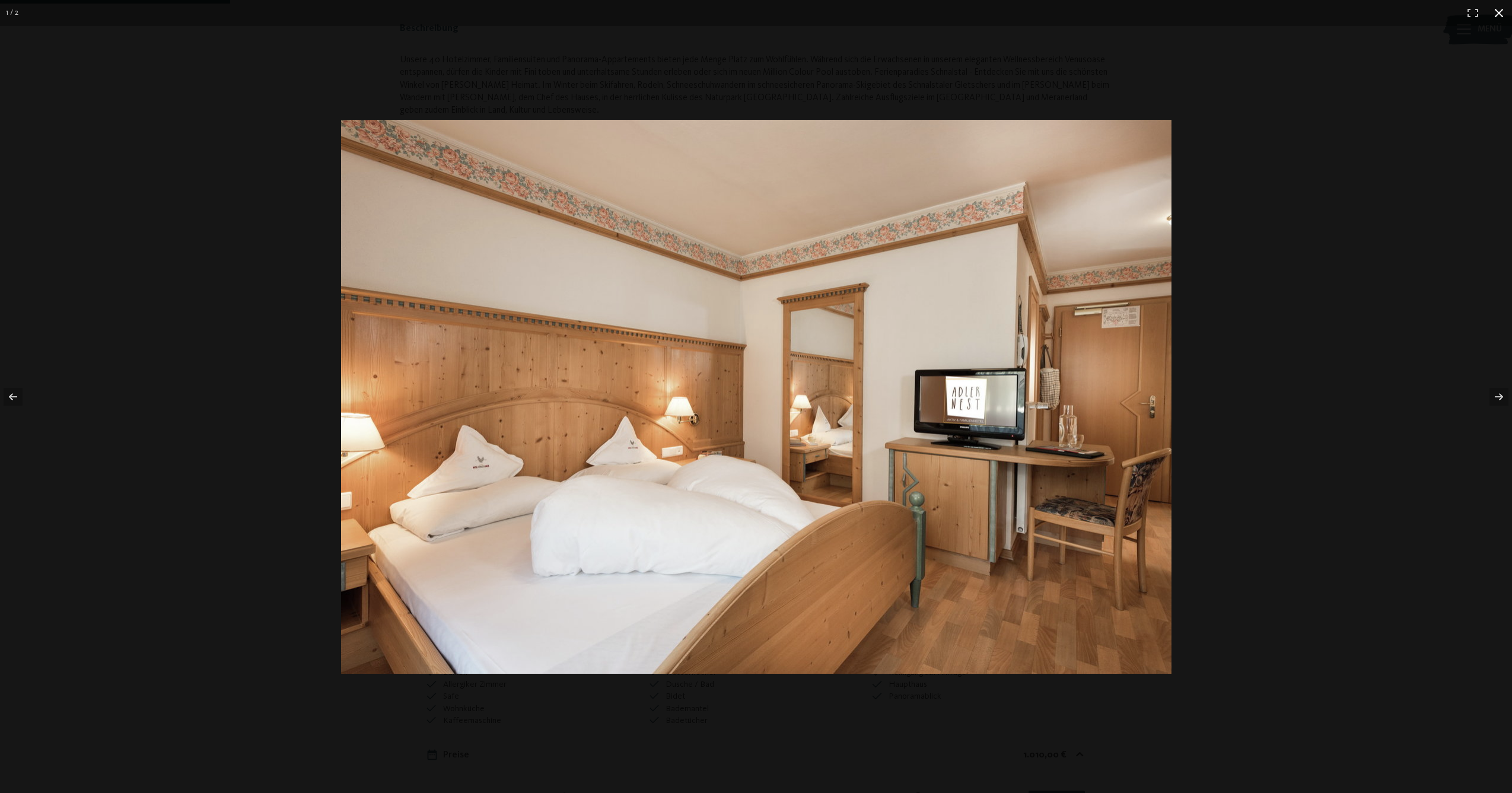
click at [1495, 12] on button "button" at bounding box center [1499, 13] width 26 height 26
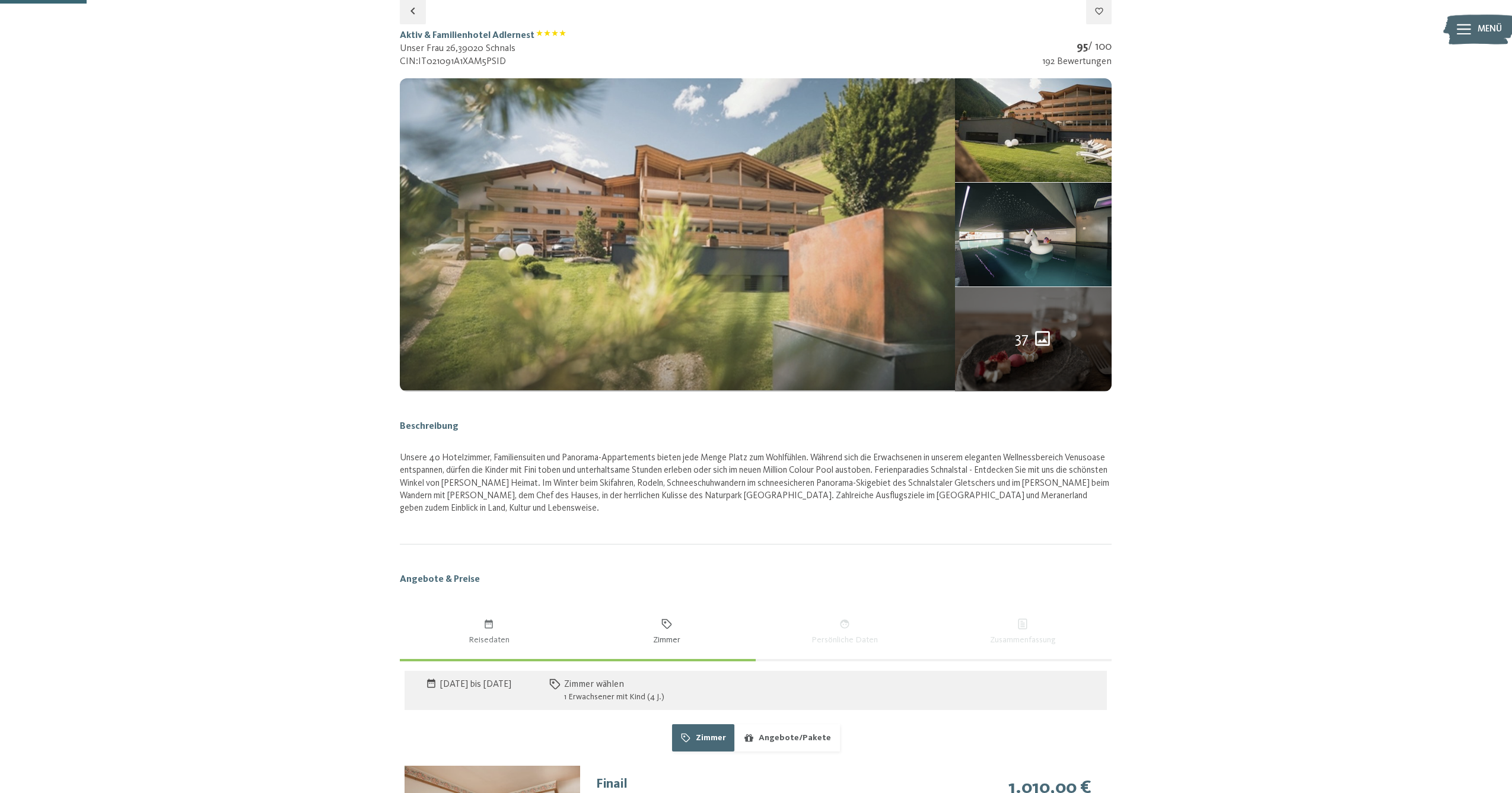
scroll to position [0, 0]
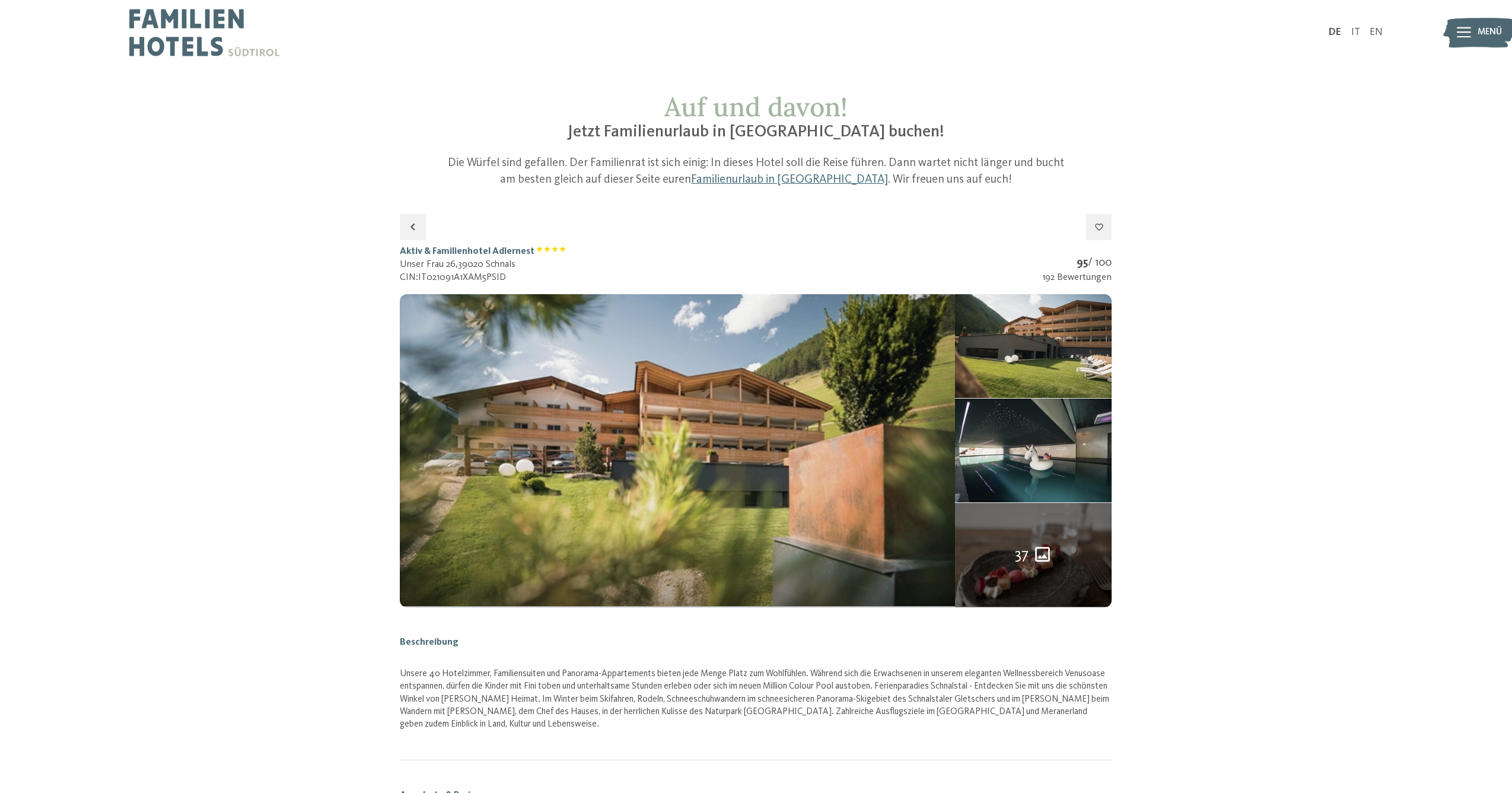
drag, startPoint x: 401, startPoint y: 262, endPoint x: 545, endPoint y: 260, distance: 144.0
click at [545, 260] on div "Unser Frau 26 , 39020 Schnals CIN: IT021091A1XAM5PSID" at bounding box center [483, 271] width 166 height 27
copy div "Unser Frau 26 , 39020 Schnals"
